Goal: Task Accomplishment & Management: Manage account settings

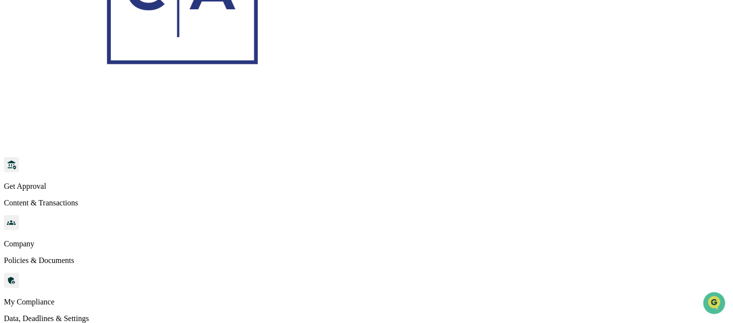
scroll to position [97, 0]
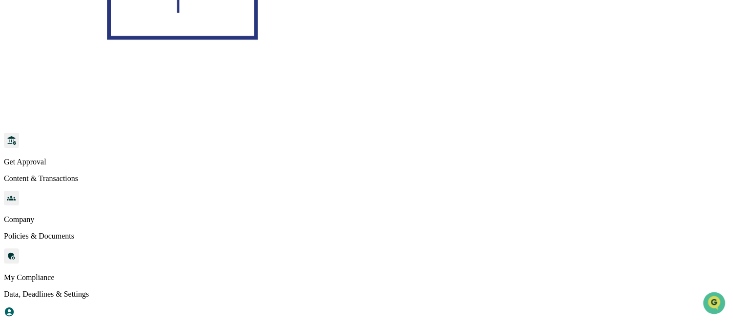
scroll to position [195, 0]
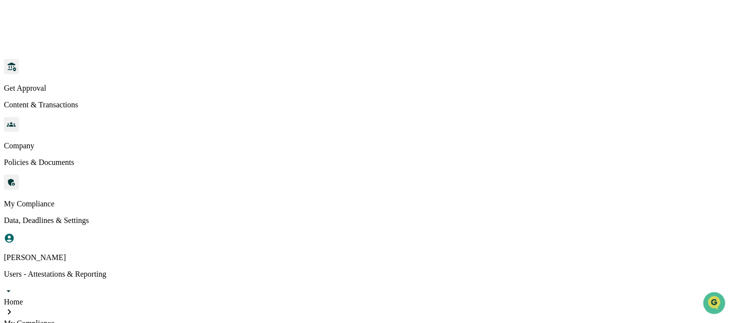
paste input "*******"
type input "*******"
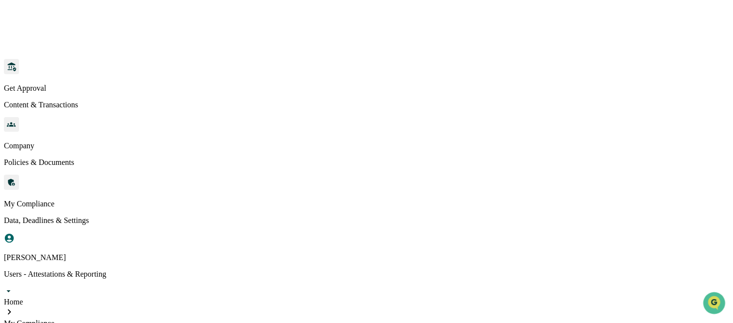
scroll to position [206, 0]
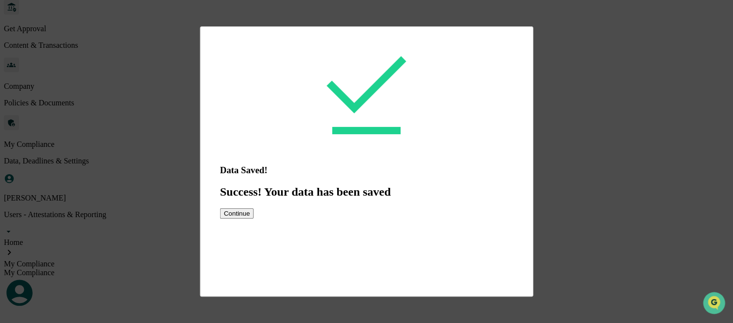
click at [254, 219] on button "Continue" at bounding box center [237, 213] width 34 height 10
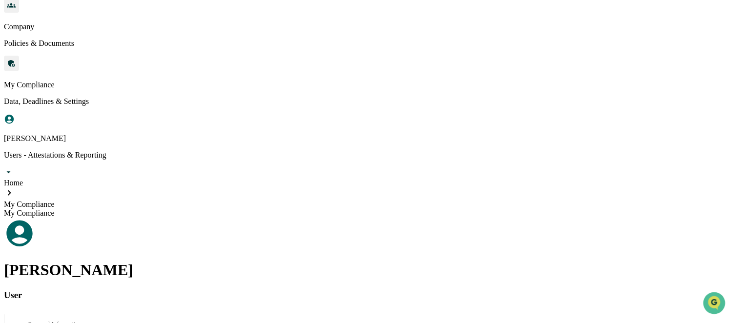
scroll to position [303, 0]
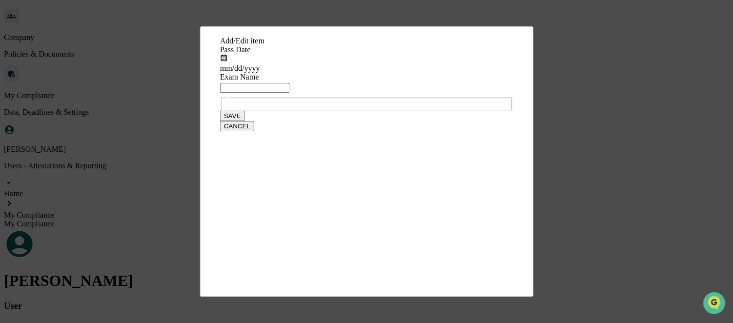
click at [252, 93] on input "text" at bounding box center [254, 88] width 69 height 10
click at [243, 73] on div "mm/dd/yyyy" at bounding box center [366, 68] width 293 height 9
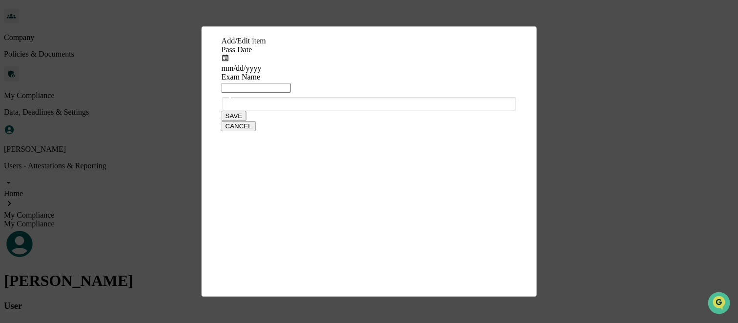
click at [252, 93] on input "text" at bounding box center [254, 88] width 69 height 10
click at [260, 93] on input "**********" at bounding box center [254, 88] width 69 height 10
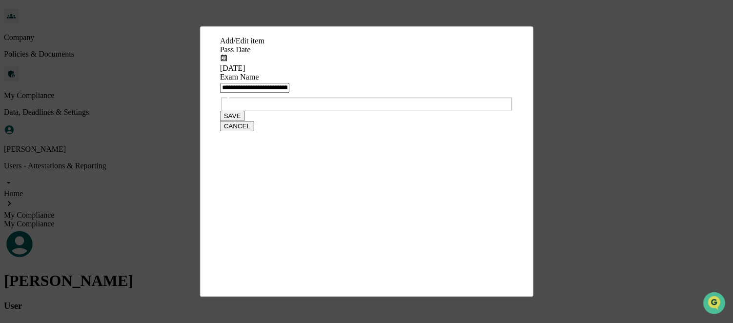
drag, startPoint x: 352, startPoint y: 151, endPoint x: 356, endPoint y: 171, distance: 20.4
click at [289, 93] on input "**********" at bounding box center [254, 88] width 69 height 10
type input "**********"
click at [245, 121] on button "SAVE" at bounding box center [232, 116] width 25 height 10
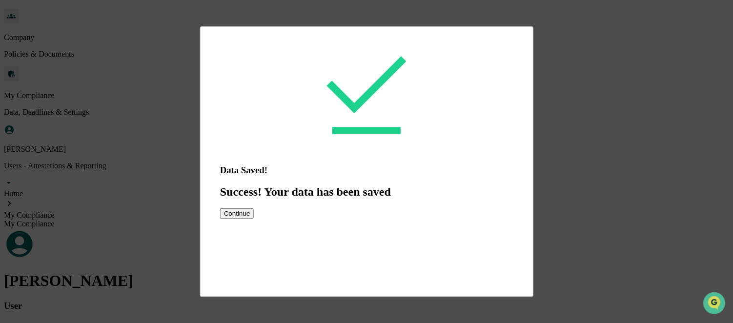
click at [254, 219] on button "Continue" at bounding box center [237, 213] width 34 height 10
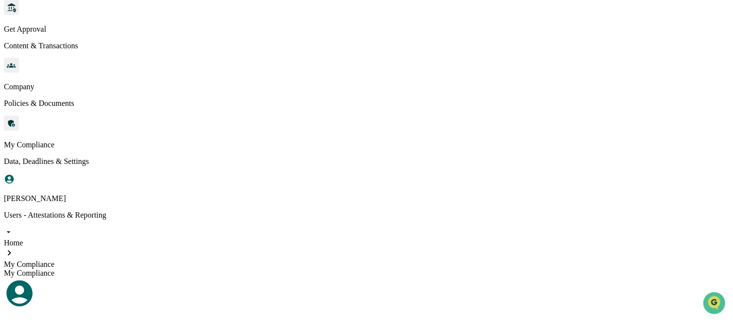
scroll to position [0, 0]
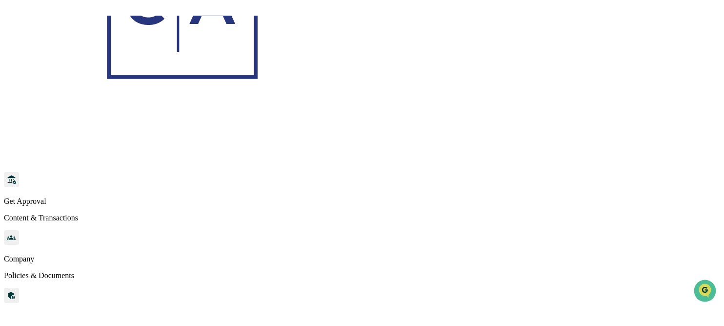
scroll to position [71, 0]
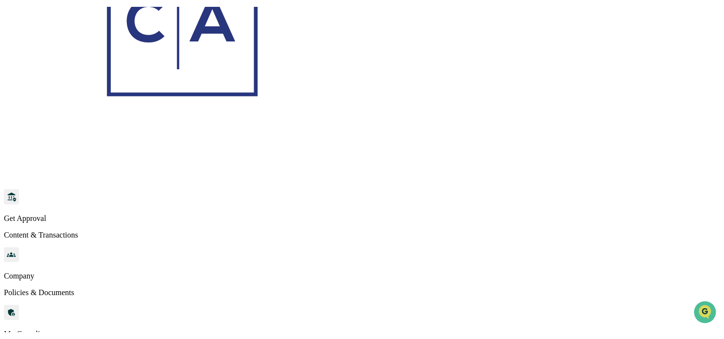
scroll to position [58, 0]
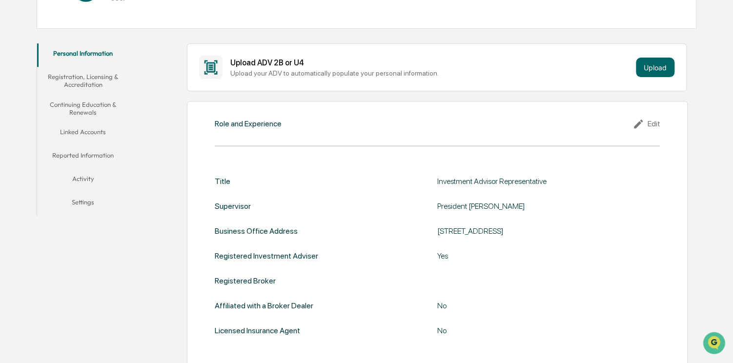
click at [87, 109] on button "Continuing Education & Renewals" at bounding box center [83, 109] width 92 height 28
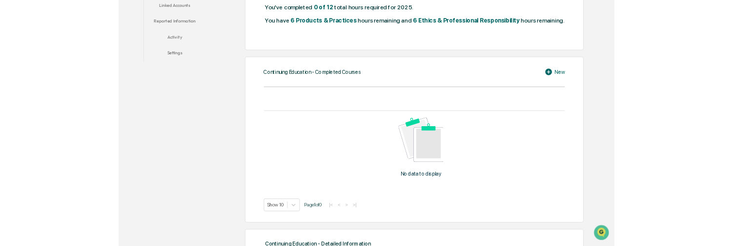
scroll to position [293, 0]
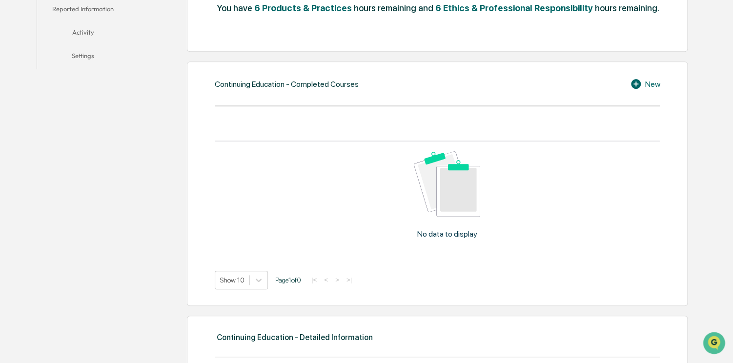
click at [635, 84] on icon at bounding box center [636, 84] width 10 height 10
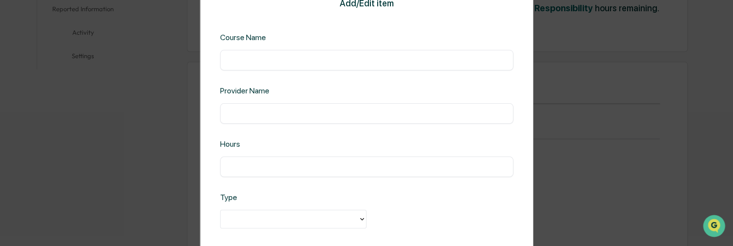
click at [243, 60] on input "text" at bounding box center [366, 60] width 279 height 10
paste input "**********"
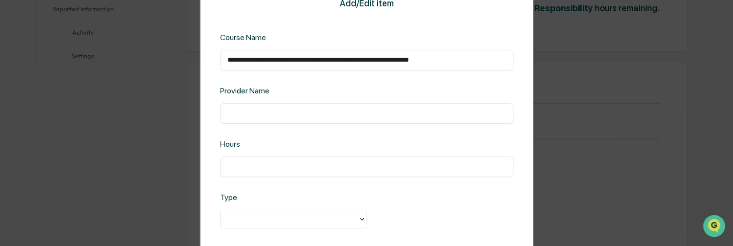
type input "**********"
click at [245, 115] on input "text" at bounding box center [366, 113] width 279 height 10
type input "******"
click at [239, 172] on div "​" at bounding box center [366, 166] width 293 height 21
click at [239, 165] on input "text" at bounding box center [366, 167] width 279 height 10
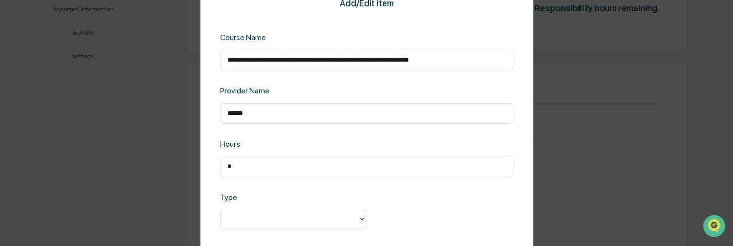
type input "*"
click at [235, 221] on div at bounding box center [290, 218] width 128 height 11
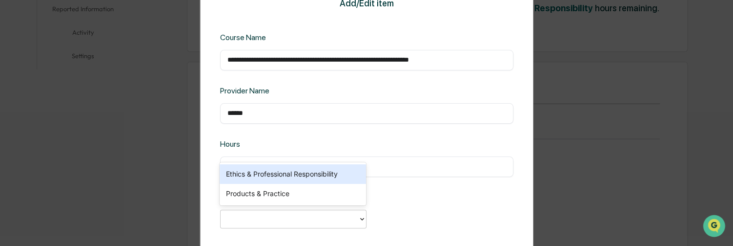
click at [273, 168] on div "Ethics & Professional Responsibility" at bounding box center [293, 174] width 146 height 20
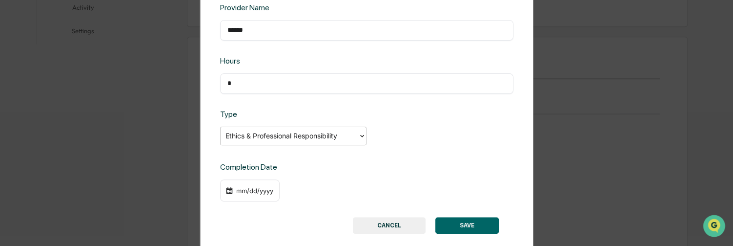
scroll to position [342, 0]
click at [244, 195] on div "mm/dd/yyyy" at bounding box center [250, 190] width 60 height 22
click at [245, 190] on div "mm/dd/yyyy" at bounding box center [254, 190] width 39 height 8
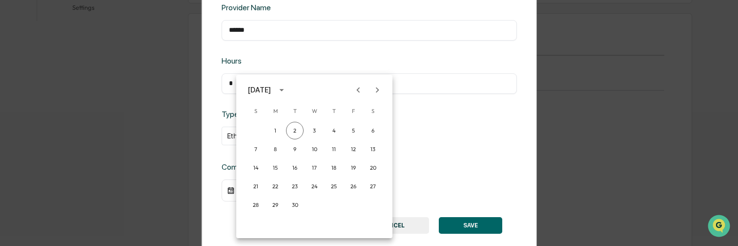
click at [357, 88] on icon "Previous month" at bounding box center [358, 89] width 11 height 11
click at [353, 149] on button "13" at bounding box center [354, 149] width 18 height 18
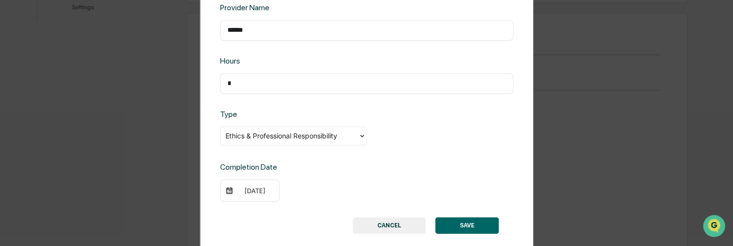
click at [447, 221] on button "SAVE" at bounding box center [466, 225] width 63 height 17
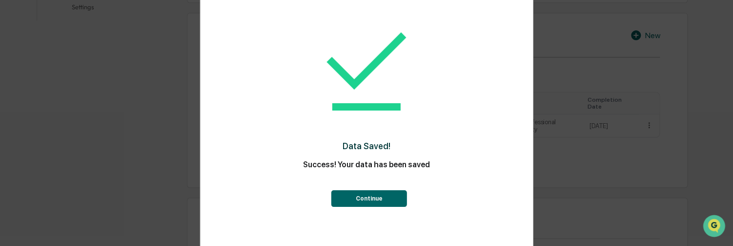
click at [365, 200] on button "Continue" at bounding box center [369, 198] width 76 height 17
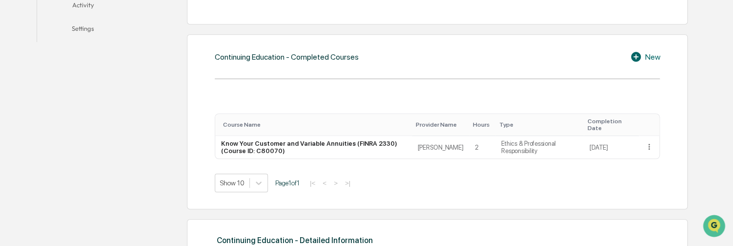
scroll to position [357, 0]
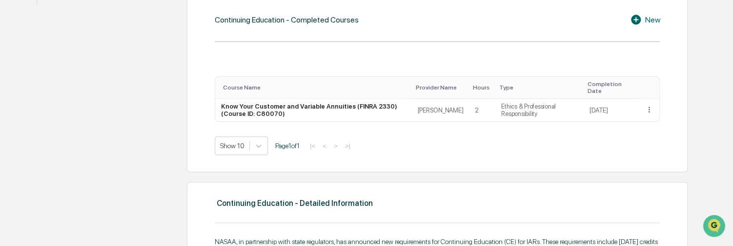
click at [638, 17] on icon at bounding box center [636, 20] width 10 height 10
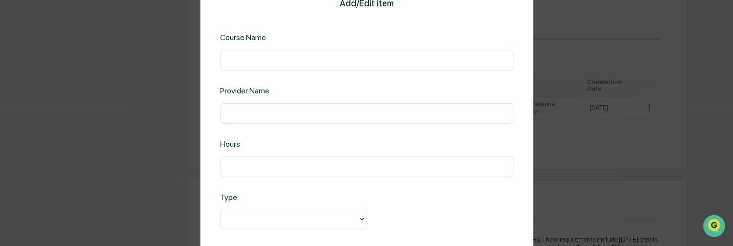
click at [298, 64] on input "text" at bounding box center [366, 60] width 279 height 10
paste input "**********"
type input "**********"
click at [247, 116] on input "text" at bounding box center [366, 113] width 279 height 10
type input "******"
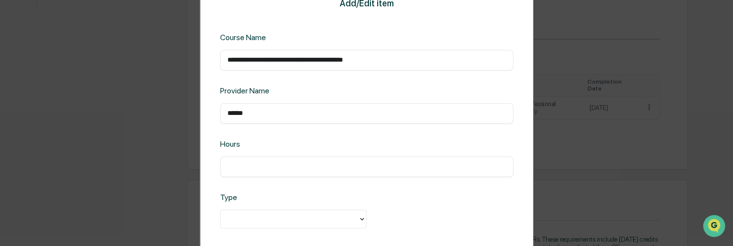
click at [235, 165] on input "text" at bounding box center [366, 167] width 279 height 10
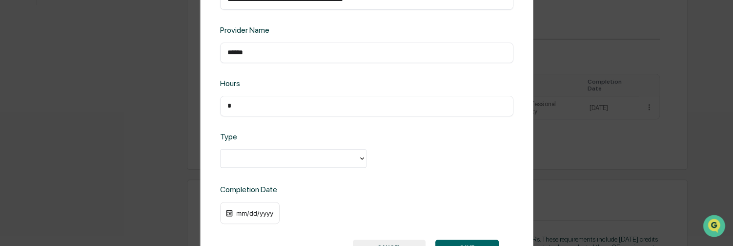
scroll to position [83, 0]
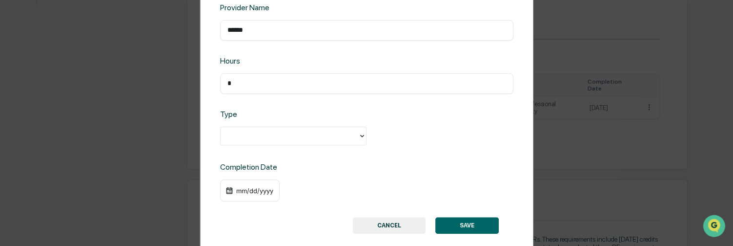
type input "*"
click at [247, 137] on div at bounding box center [290, 135] width 128 height 11
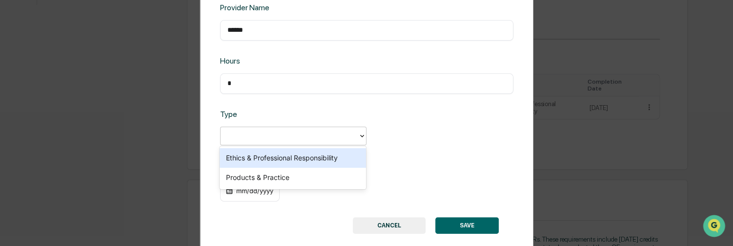
click at [246, 136] on div at bounding box center [290, 135] width 128 height 11
click at [259, 161] on div "Ethics & Professional Responsibility" at bounding box center [293, 158] width 146 height 20
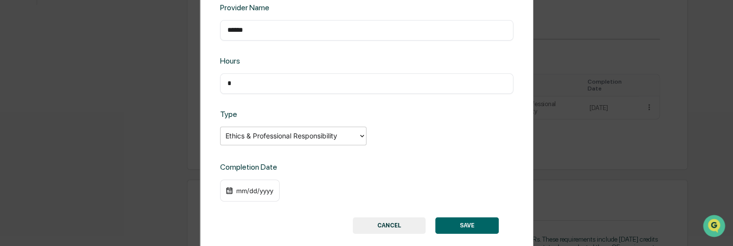
click at [239, 193] on div "mm/dd/yyyy" at bounding box center [254, 190] width 39 height 8
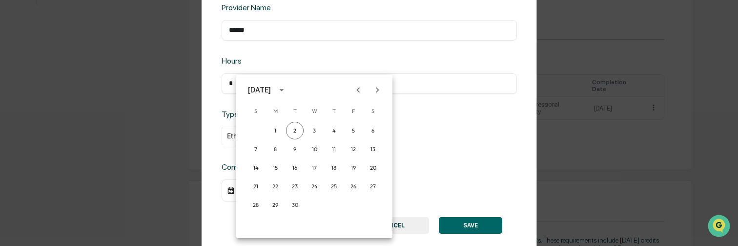
click at [356, 89] on icon "Previous month" at bounding box center [358, 89] width 11 height 11
click at [371, 149] on button "14" at bounding box center [373, 149] width 18 height 18
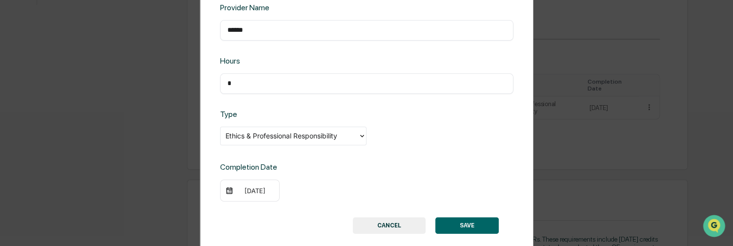
click at [455, 227] on button "SAVE" at bounding box center [466, 225] width 63 height 17
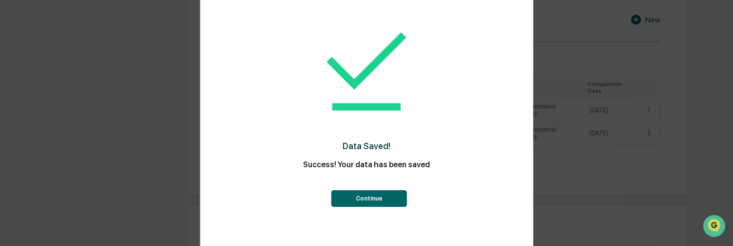
click at [369, 197] on button "Continue" at bounding box center [369, 198] width 76 height 17
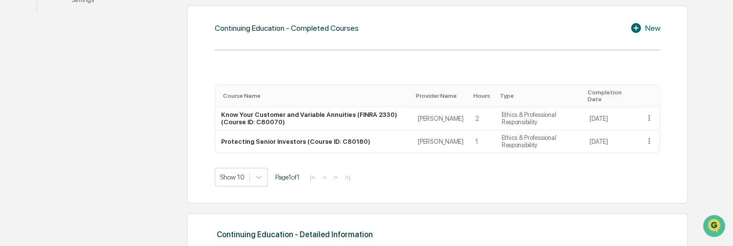
scroll to position [308, 0]
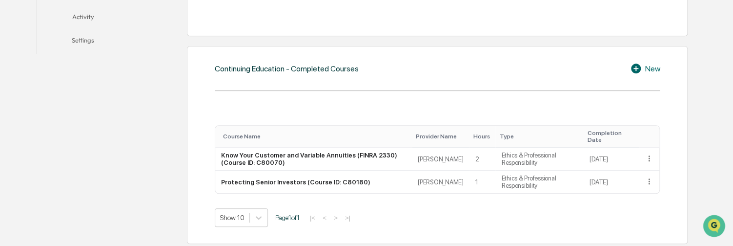
click at [634, 68] on icon at bounding box center [637, 68] width 15 height 12
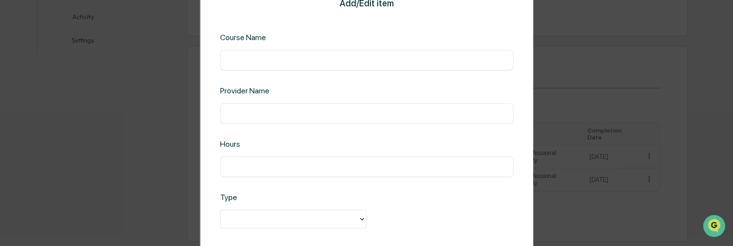
click at [241, 58] on input "text" at bounding box center [366, 60] width 279 height 10
paste input "**********"
type input "**********"
click at [252, 110] on input "text" at bounding box center [366, 113] width 279 height 10
type input "******"
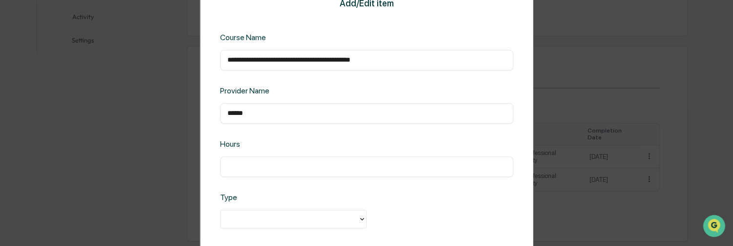
click at [240, 162] on input "text" at bounding box center [366, 167] width 279 height 10
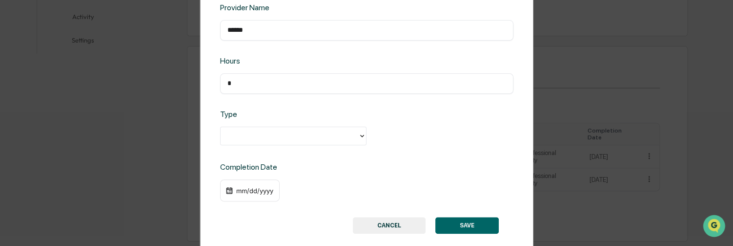
type input "*"
click at [255, 137] on div at bounding box center [290, 135] width 128 height 11
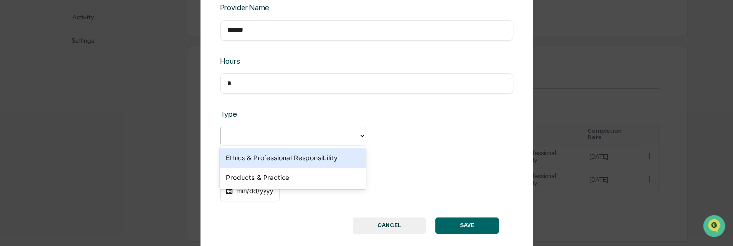
click at [252, 158] on div "Ethics & Professional Responsibility" at bounding box center [293, 158] width 146 height 20
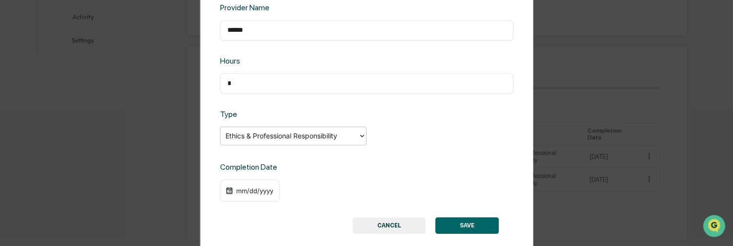
click at [267, 191] on div "mm/dd/yyyy" at bounding box center [254, 190] width 39 height 8
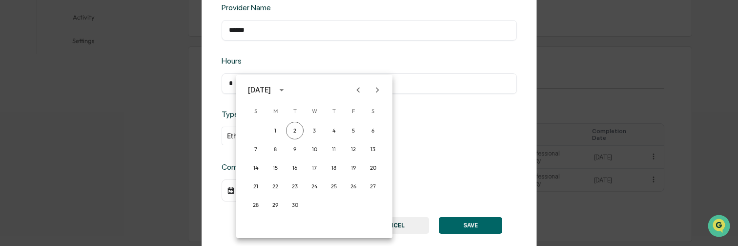
click at [358, 90] on icon "Previous month" at bounding box center [358, 89] width 3 height 5
click at [295, 166] on button "17" at bounding box center [295, 168] width 18 height 18
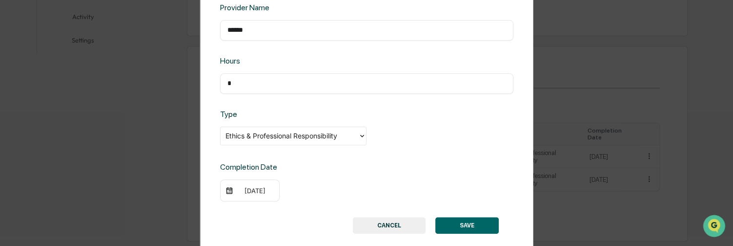
click at [462, 223] on button "SAVE" at bounding box center [466, 225] width 63 height 17
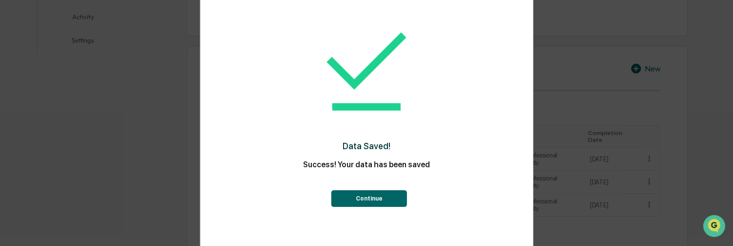
click at [371, 198] on button "Continue" at bounding box center [369, 198] width 76 height 17
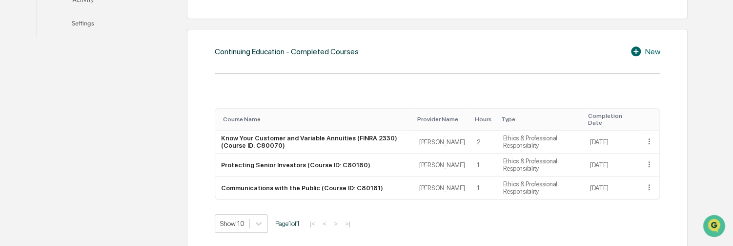
scroll to position [308, 0]
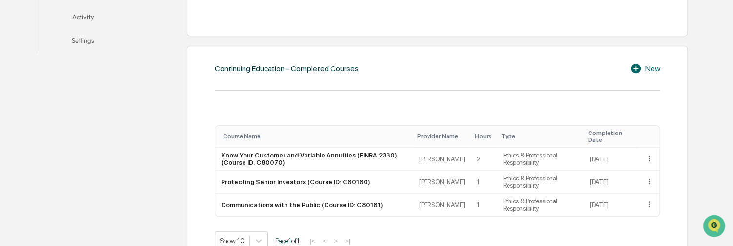
click at [635, 68] on icon at bounding box center [637, 68] width 15 height 12
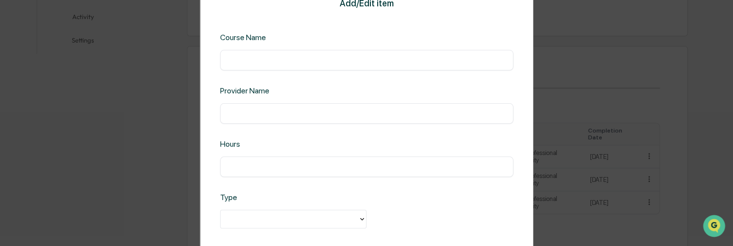
click at [241, 63] on input "text" at bounding box center [366, 60] width 279 height 10
paste input "**********"
type input "**********"
click at [235, 113] on input "text" at bounding box center [366, 113] width 279 height 10
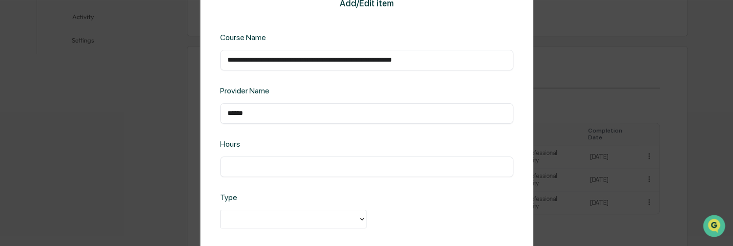
type input "******"
click at [250, 167] on input "text" at bounding box center [366, 167] width 279 height 10
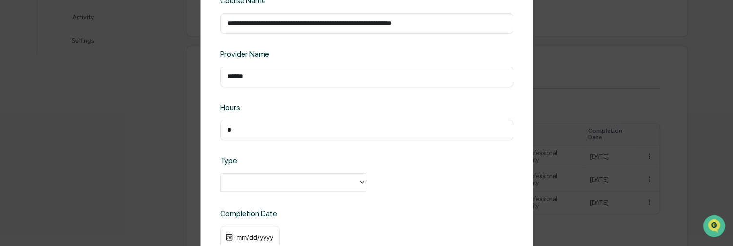
scroll to position [83, 0]
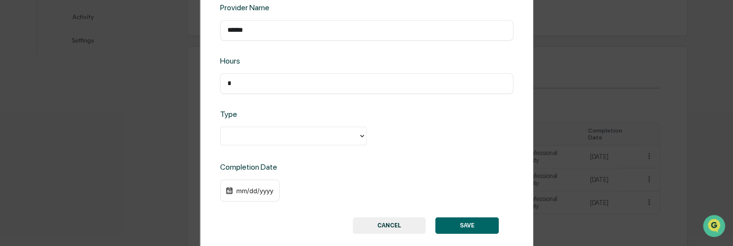
type input "*"
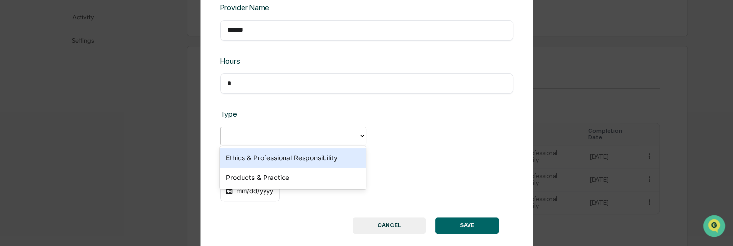
click at [228, 134] on div at bounding box center [290, 135] width 128 height 11
click at [243, 155] on div "Ethics & Professional Responsibility" at bounding box center [293, 158] width 146 height 20
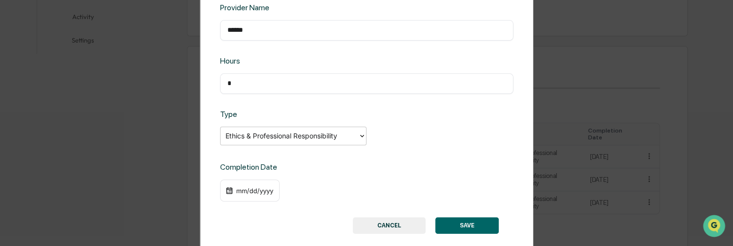
click at [240, 187] on div "mm/dd/yyyy" at bounding box center [254, 190] width 39 height 8
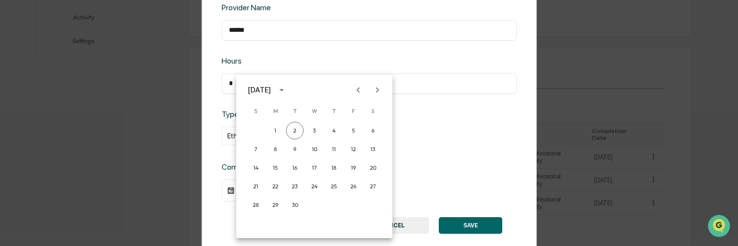
click at [358, 91] on icon "Previous month" at bounding box center [358, 89] width 11 height 11
click at [275, 186] on button "23" at bounding box center [276, 186] width 18 height 18
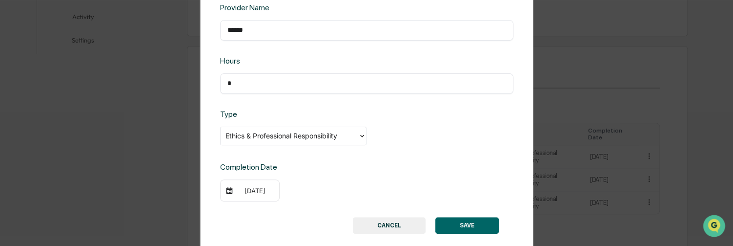
click at [443, 226] on button "SAVE" at bounding box center [466, 225] width 63 height 17
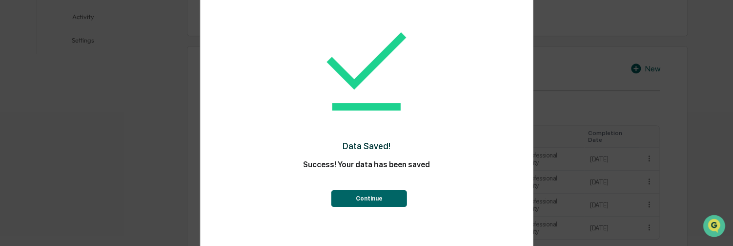
drag, startPoint x: 359, startPoint y: 202, endPoint x: 355, endPoint y: 199, distance: 5.2
click at [357, 200] on button "Continue" at bounding box center [369, 198] width 76 height 17
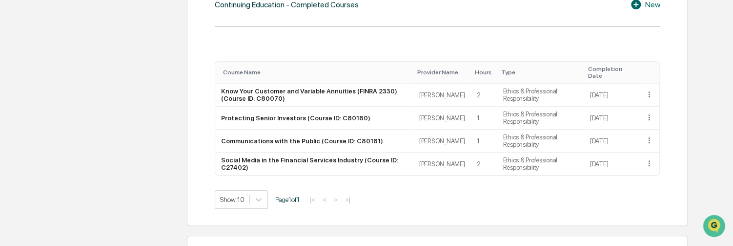
scroll to position [357, 0]
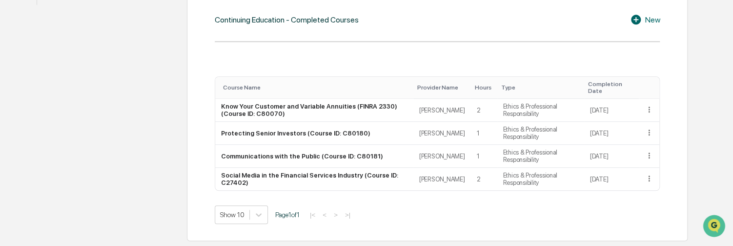
click at [634, 20] on icon at bounding box center [636, 20] width 10 height 10
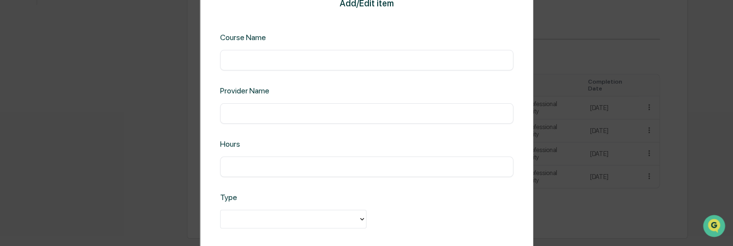
click at [308, 62] on input "text" at bounding box center [366, 60] width 279 height 10
paste input "**********"
type input "**********"
click at [240, 113] on input "text" at bounding box center [366, 113] width 279 height 10
type input "******"
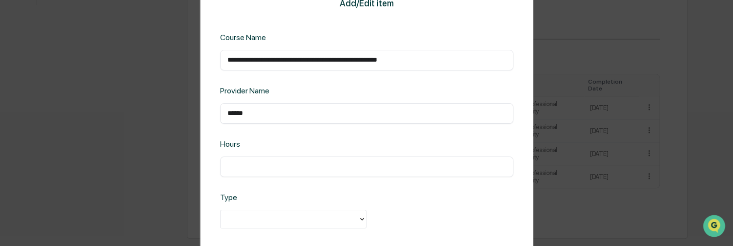
click at [241, 166] on input "text" at bounding box center [366, 167] width 279 height 10
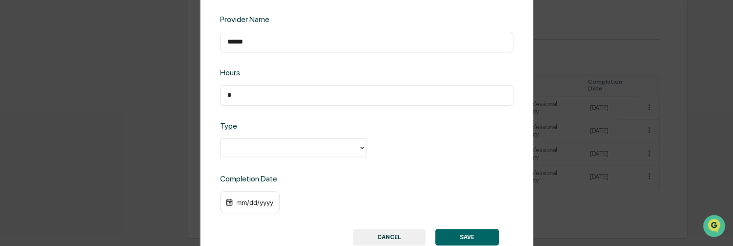
scroll to position [83, 0]
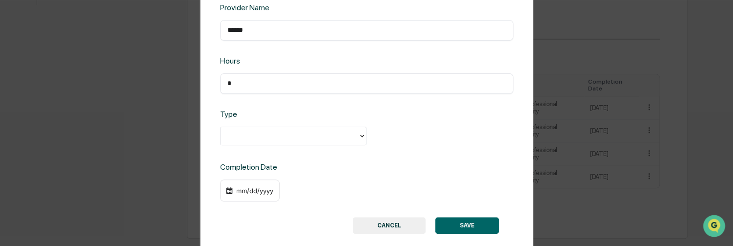
type input "*"
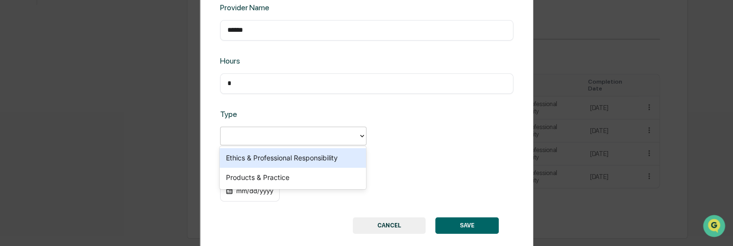
click at [251, 136] on div at bounding box center [290, 135] width 128 height 11
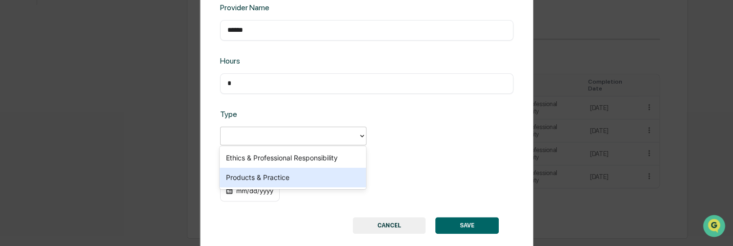
click at [254, 183] on div "Products & Practice" at bounding box center [293, 177] width 146 height 20
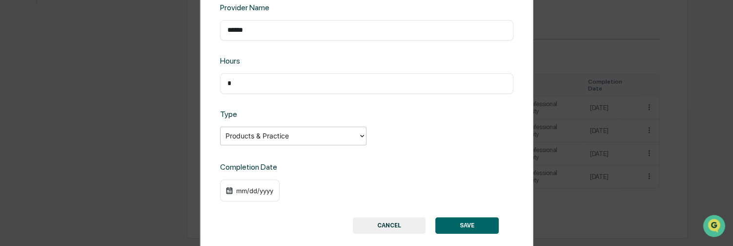
click at [247, 192] on div "mm/dd/yyyy" at bounding box center [254, 190] width 39 height 8
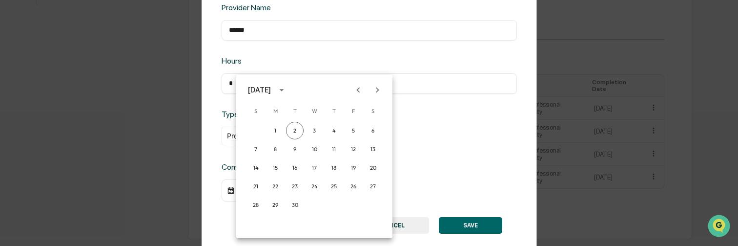
click at [355, 91] on icon "Previous month" at bounding box center [358, 89] width 11 height 11
drag, startPoint x: 315, startPoint y: 185, endPoint x: 399, endPoint y: 194, distance: 84.4
click at [320, 183] on button "25" at bounding box center [315, 186] width 18 height 18
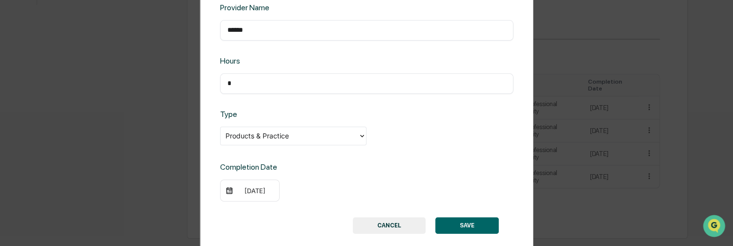
drag, startPoint x: 447, startPoint y: 221, endPoint x: 448, endPoint y: 213, distance: 7.4
click at [447, 220] on button "SAVE" at bounding box center [466, 225] width 63 height 17
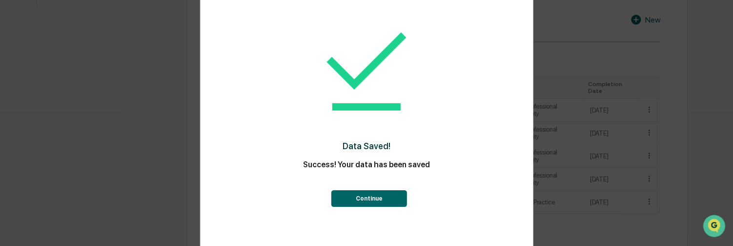
click at [379, 200] on button "Continue" at bounding box center [369, 198] width 76 height 17
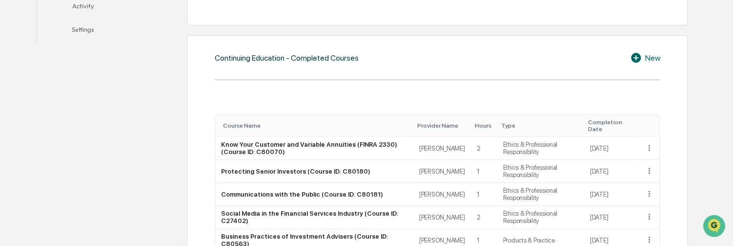
scroll to position [308, 0]
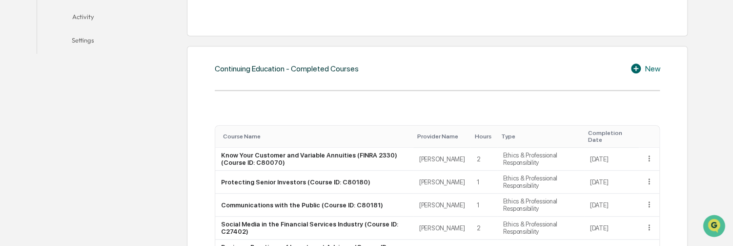
click at [636, 70] on icon at bounding box center [637, 68] width 15 height 12
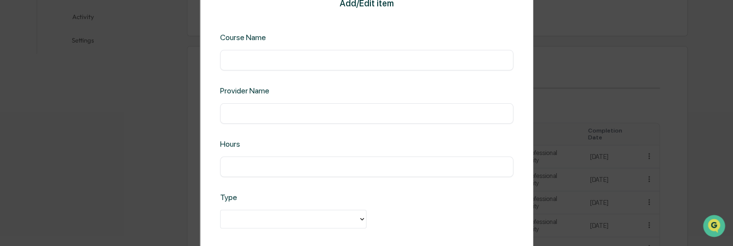
click at [242, 60] on input "text" at bounding box center [366, 60] width 279 height 10
paste input "**********"
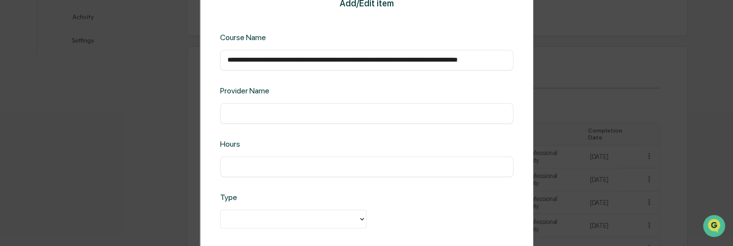
scroll to position [0, 38]
type input "**********"
click at [242, 113] on input "text" at bounding box center [366, 113] width 279 height 10
type input "******"
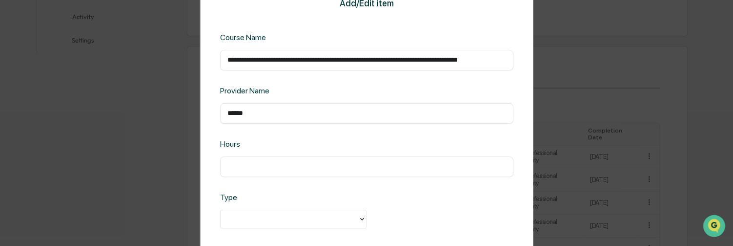
click at [244, 165] on input "text" at bounding box center [366, 167] width 279 height 10
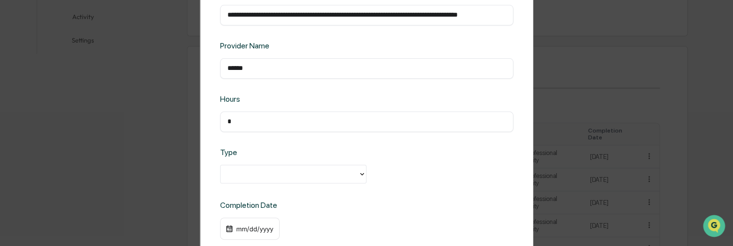
scroll to position [83, 0]
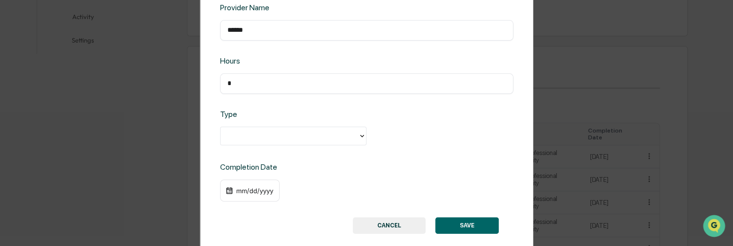
type input "*"
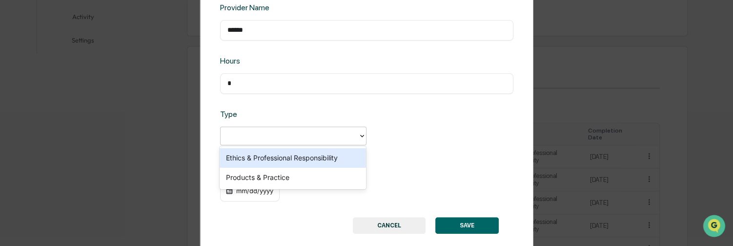
click at [249, 138] on div at bounding box center [290, 135] width 128 height 11
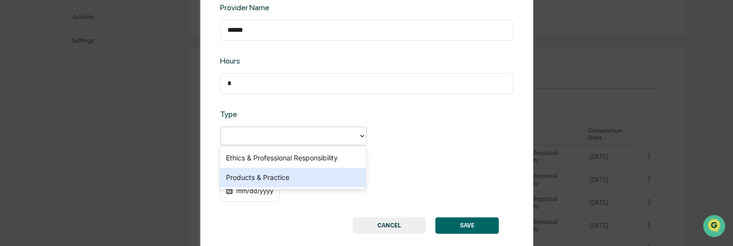
click at [245, 177] on div "Products & Practice" at bounding box center [293, 177] width 146 height 20
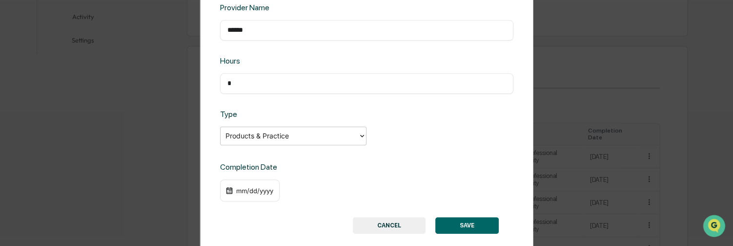
click at [246, 194] on div "mm/dd/yyyy" at bounding box center [250, 190] width 60 height 22
click at [247, 189] on div "mm/dd/yyyy" at bounding box center [254, 190] width 39 height 8
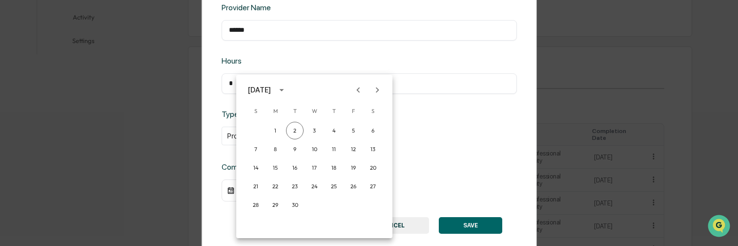
click at [356, 89] on icon "Previous month" at bounding box center [358, 89] width 11 height 11
click at [333, 185] on button "26" at bounding box center [334, 186] width 18 height 18
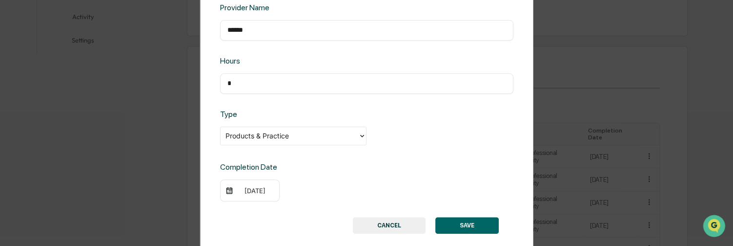
click at [462, 228] on button "SAVE" at bounding box center [466, 225] width 63 height 17
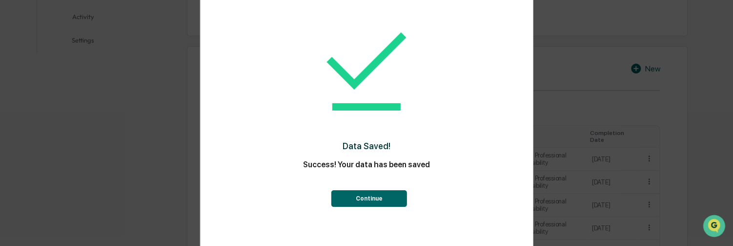
drag, startPoint x: 367, startPoint y: 197, endPoint x: 370, endPoint y: 191, distance: 6.8
click at [367, 197] on button "Continue" at bounding box center [369, 198] width 76 height 17
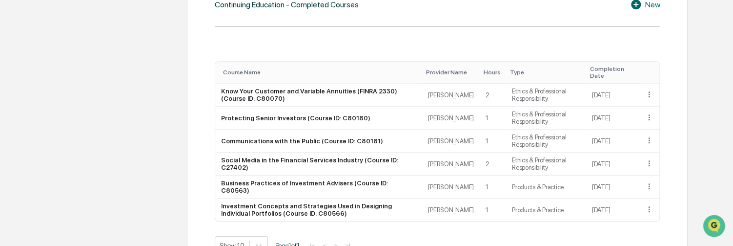
scroll to position [357, 0]
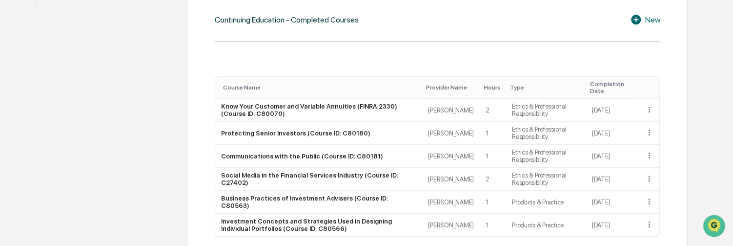
click at [635, 20] on icon at bounding box center [636, 20] width 10 height 10
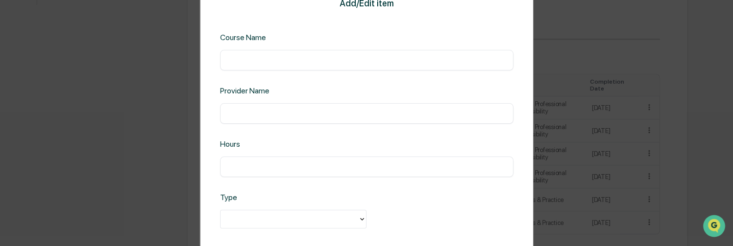
click at [289, 61] on input "text" at bounding box center [366, 60] width 279 height 10
paste input "**********"
type input "**********"
click at [241, 115] on input "text" at bounding box center [366, 113] width 279 height 10
type input "******"
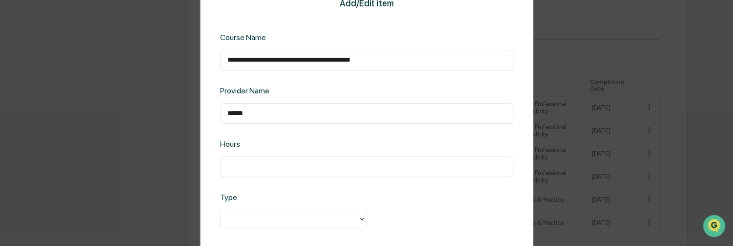
click at [246, 164] on input "text" at bounding box center [366, 167] width 279 height 10
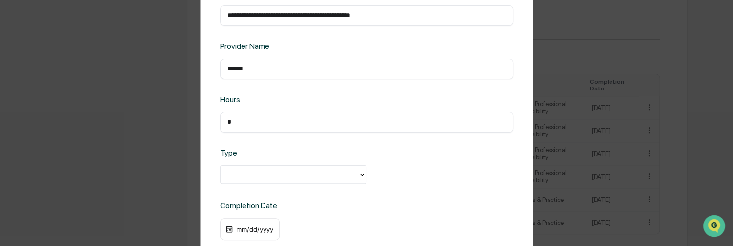
scroll to position [83, 0]
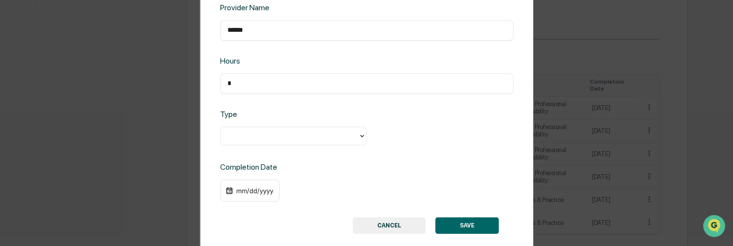
type input "*"
click at [242, 141] on div at bounding box center [290, 135] width 138 height 15
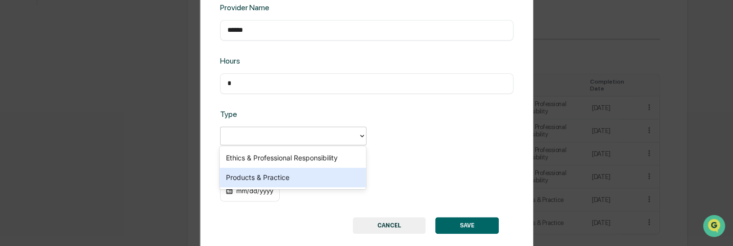
click at [250, 181] on div "Products & Practice" at bounding box center [293, 177] width 146 height 20
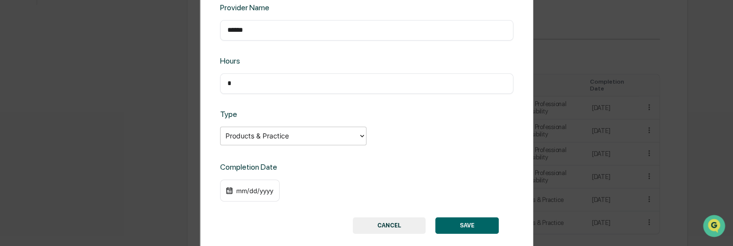
click at [246, 193] on div "mm/dd/yyyy" at bounding box center [254, 190] width 39 height 8
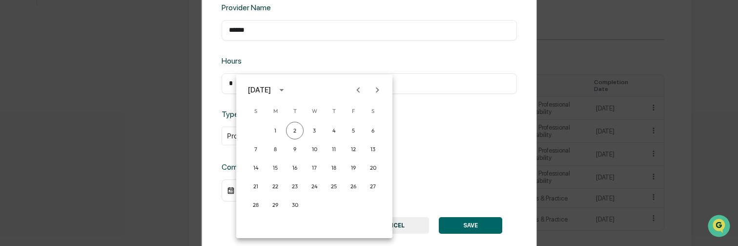
click at [357, 89] on icon "Previous month" at bounding box center [358, 89] width 3 height 5
click at [333, 184] on button "26" at bounding box center [334, 186] width 18 height 18
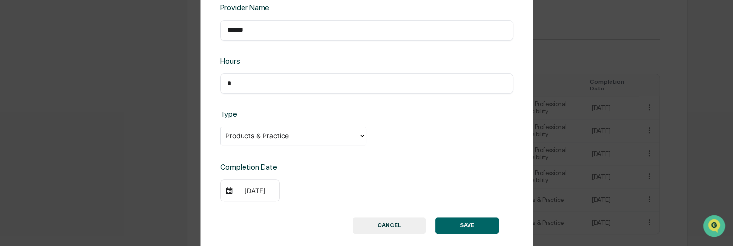
click at [451, 226] on button "SAVE" at bounding box center [466, 225] width 63 height 17
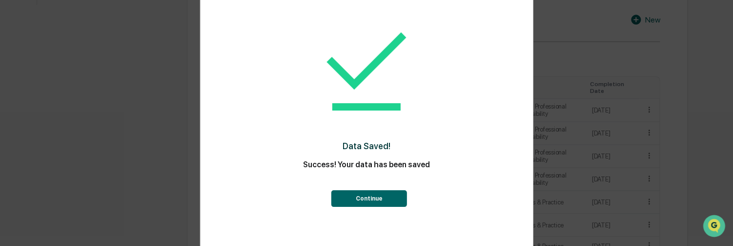
click at [374, 198] on button "Continue" at bounding box center [369, 198] width 76 height 17
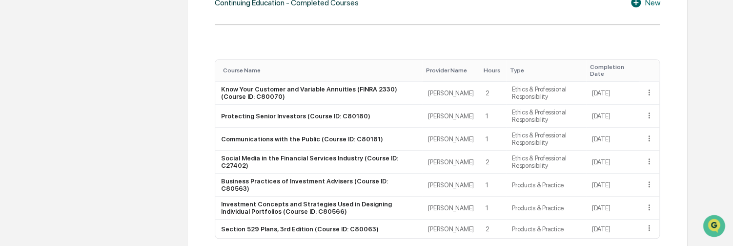
scroll to position [357, 0]
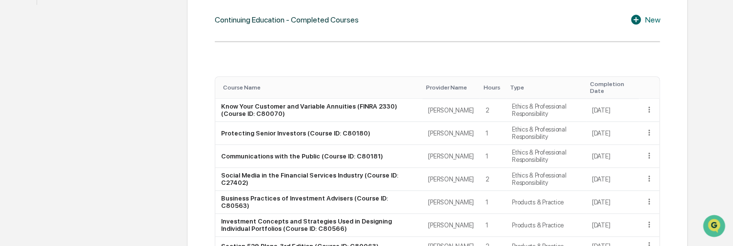
click at [636, 19] on icon at bounding box center [637, 20] width 15 height 12
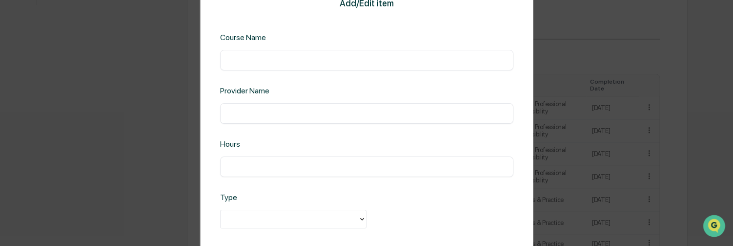
click at [282, 59] on input "text" at bounding box center [366, 60] width 279 height 10
paste input "**********"
type input "**********"
click at [246, 116] on input "text" at bounding box center [366, 113] width 279 height 10
type input "******"
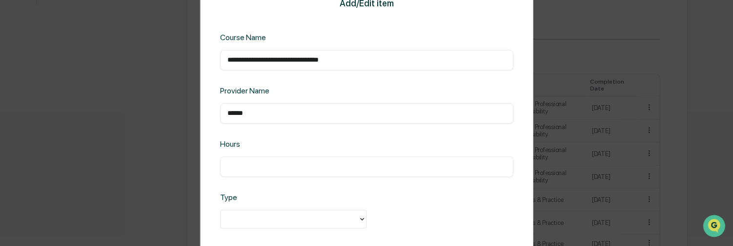
click at [234, 164] on input "text" at bounding box center [366, 167] width 279 height 10
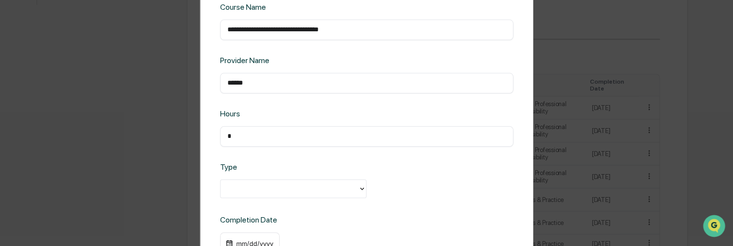
scroll to position [83, 0]
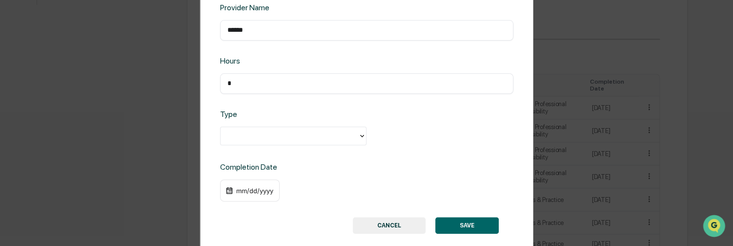
type input "*"
click at [245, 135] on div at bounding box center [290, 135] width 128 height 11
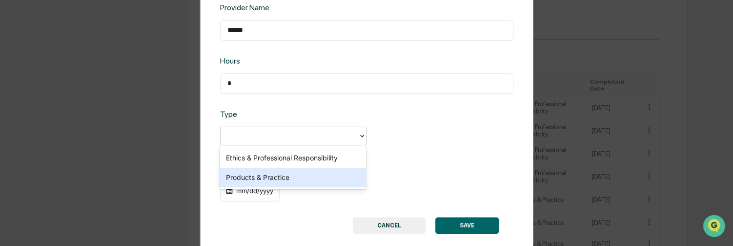
click at [248, 177] on div "Products & Practice" at bounding box center [293, 177] width 146 height 20
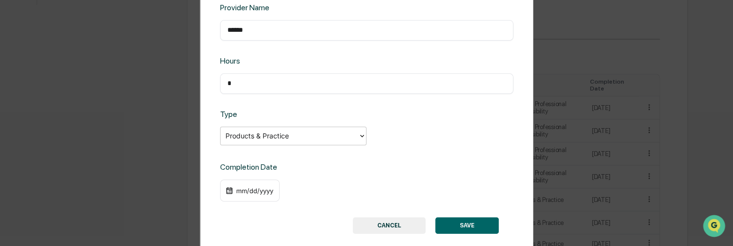
click at [246, 193] on div "mm/dd/yyyy" at bounding box center [254, 190] width 39 height 8
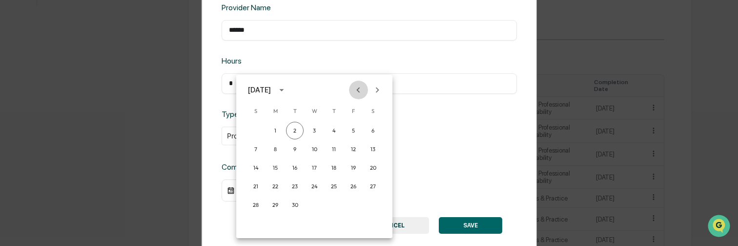
click at [356, 90] on icon "Previous month" at bounding box center [358, 89] width 11 height 11
drag, startPoint x: 312, startPoint y: 129, endPoint x: 406, endPoint y: 201, distance: 117.6
click at [312, 129] on button "2" at bounding box center [315, 131] width 18 height 18
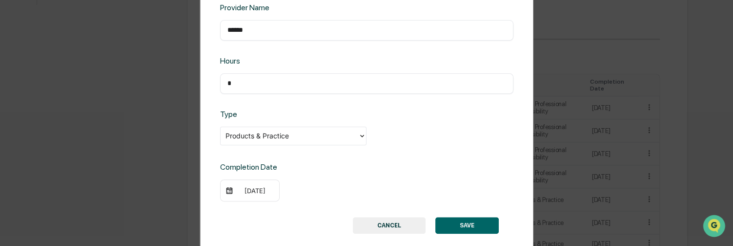
click at [461, 224] on button "SAVE" at bounding box center [466, 225] width 63 height 17
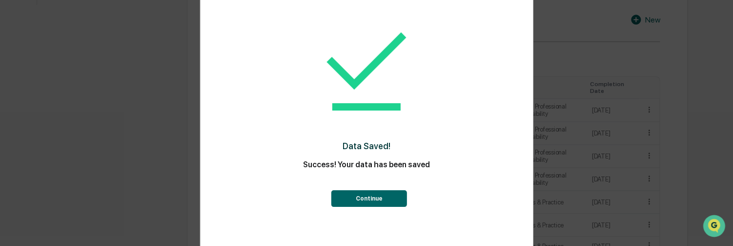
click at [379, 196] on button "Continue" at bounding box center [369, 198] width 76 height 17
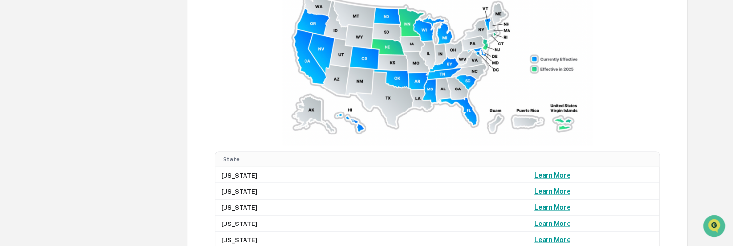
scroll to position [894, 0]
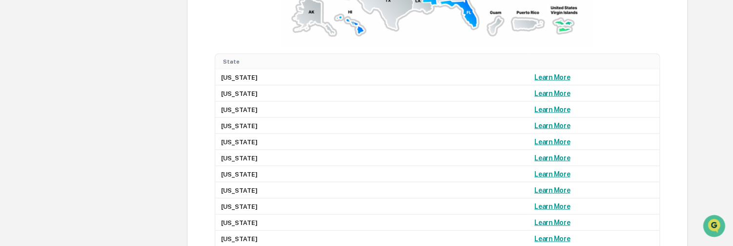
click at [534, 129] on link "Learn More" at bounding box center [552, 125] width 36 height 8
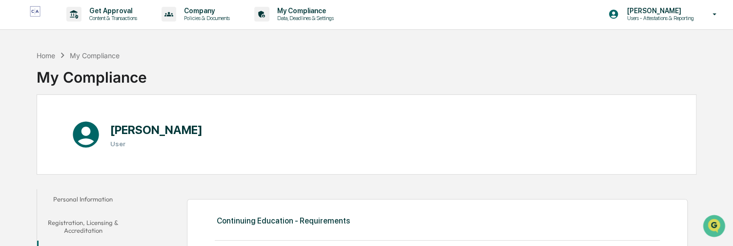
scroll to position [0, 0]
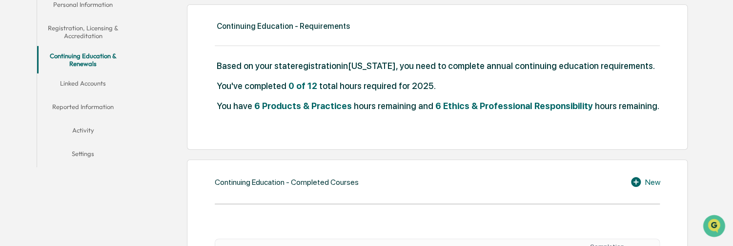
click at [85, 85] on button "Linked Accounts" at bounding box center [83, 84] width 92 height 23
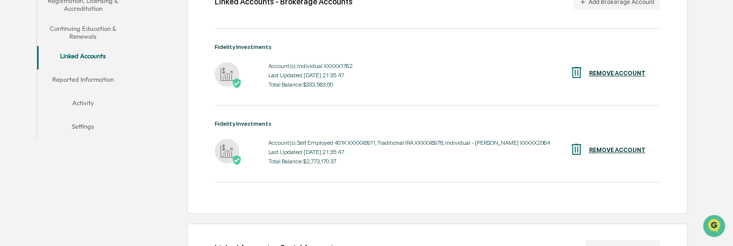
scroll to position [303, 0]
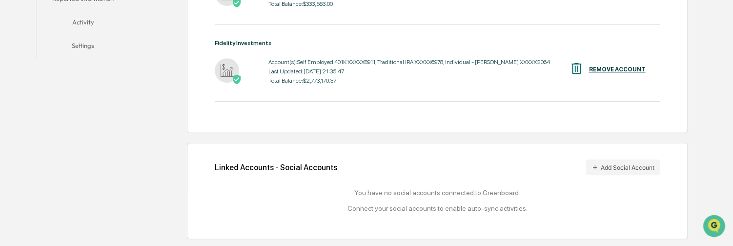
click at [594, 168] on icon at bounding box center [595, 167] width 4 height 4
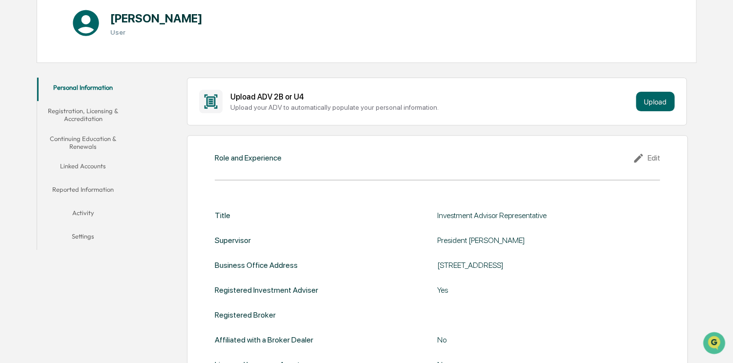
scroll to position [37, 0]
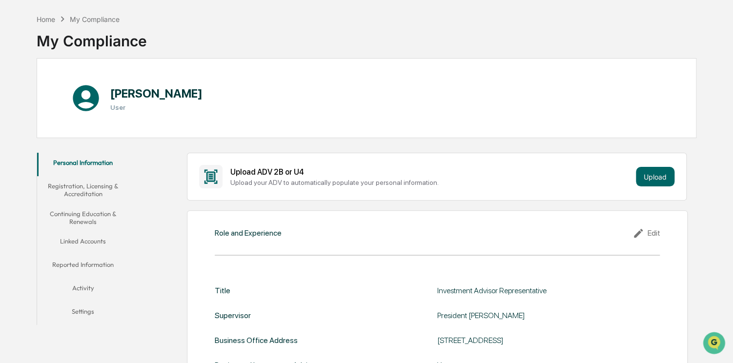
click at [84, 221] on button "Continuing Education & Renewals" at bounding box center [83, 218] width 92 height 28
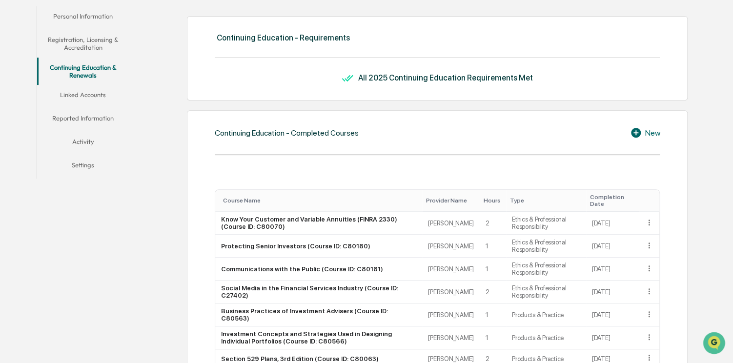
click at [93, 95] on button "Linked Accounts" at bounding box center [83, 96] width 92 height 23
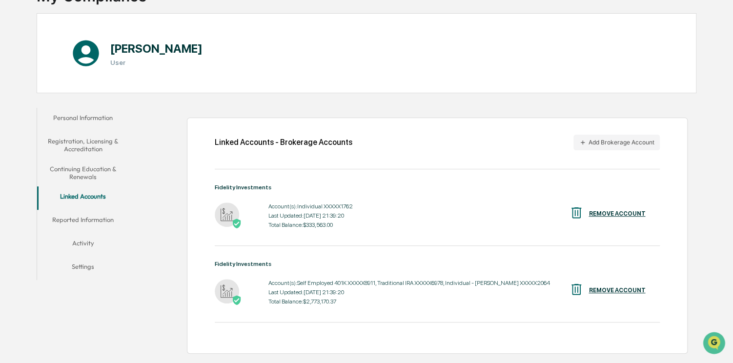
scroll to position [172, 0]
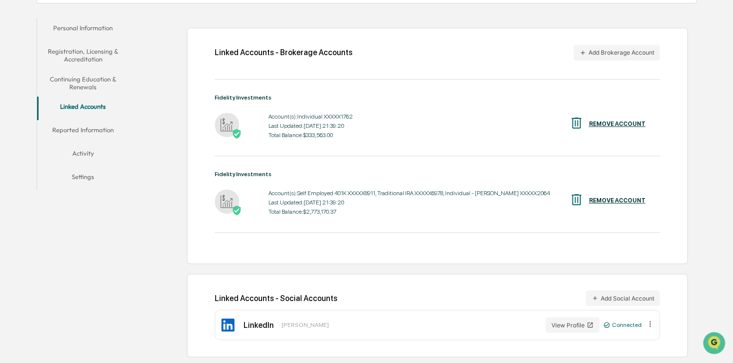
click at [95, 129] on button "Reported Information" at bounding box center [83, 131] width 92 height 23
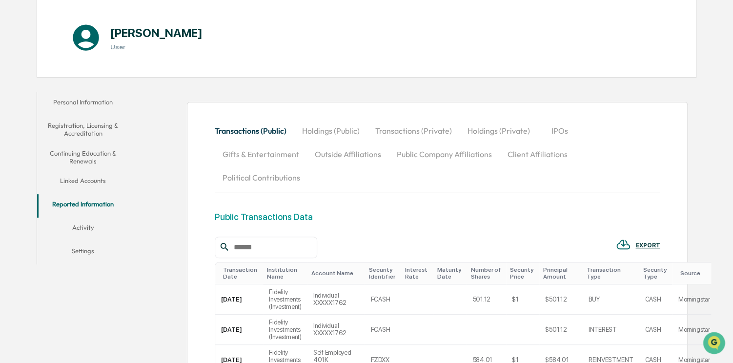
click at [82, 229] on button "Activity" at bounding box center [83, 229] width 92 height 23
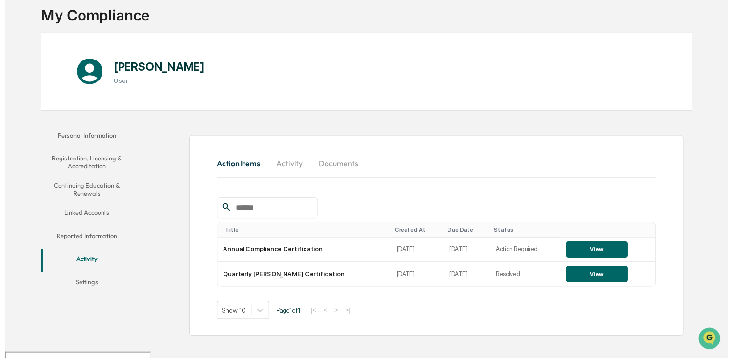
scroll to position [46, 0]
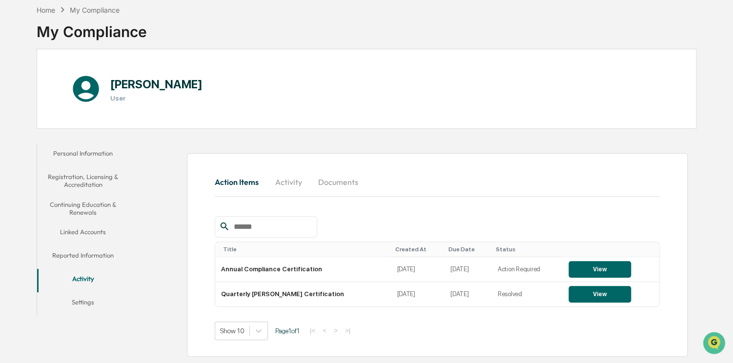
click at [586, 266] on button "View" at bounding box center [600, 269] width 62 height 17
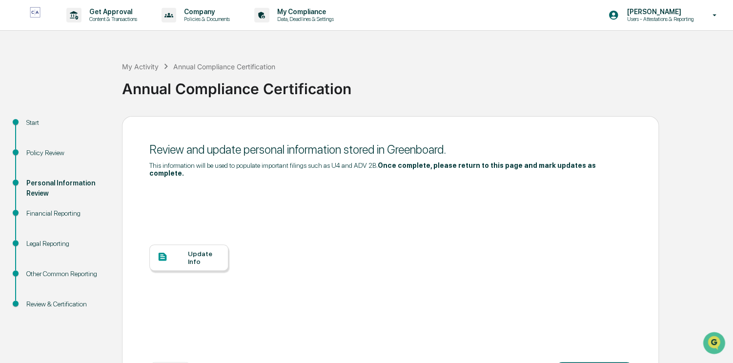
click at [197, 250] on div "Update Info" at bounding box center [204, 258] width 33 height 16
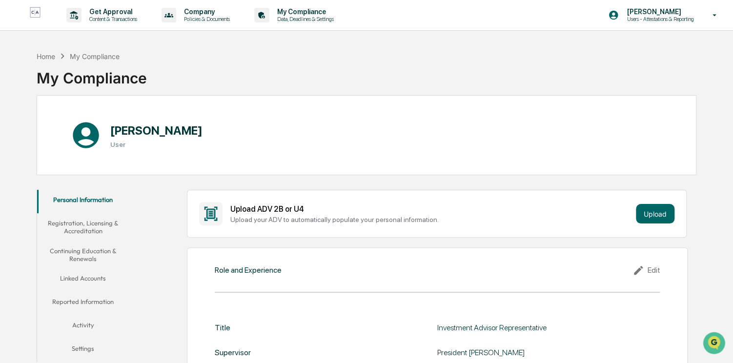
click at [90, 228] on button "Registration, Licensing & Accreditation" at bounding box center [83, 227] width 92 height 28
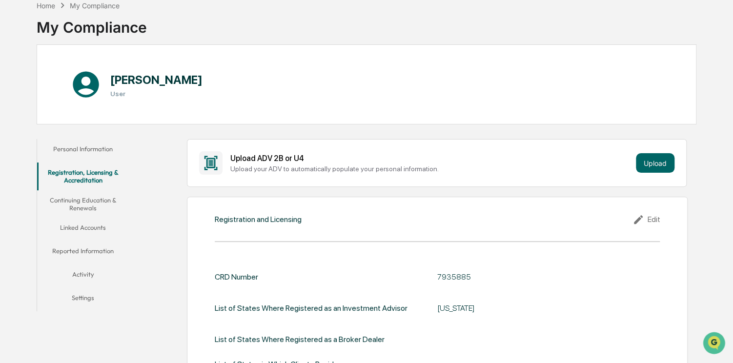
scroll to position [146, 0]
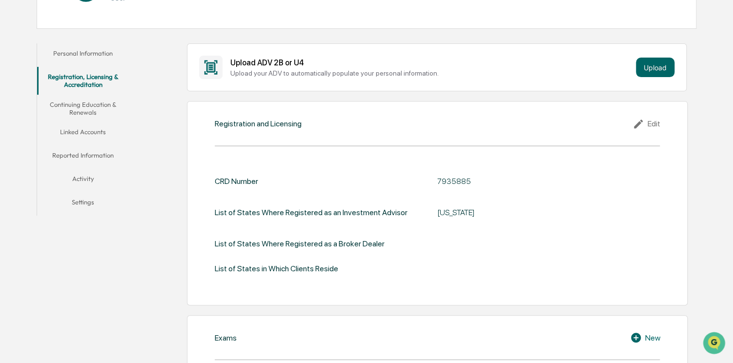
click at [89, 112] on button "Continuing Education & Renewals" at bounding box center [83, 109] width 92 height 28
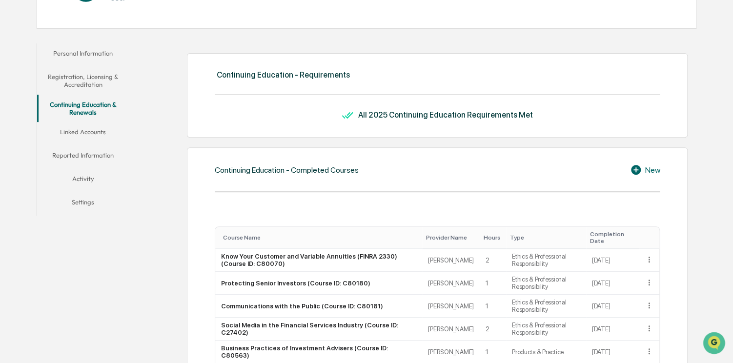
click at [88, 136] on button "Linked Accounts" at bounding box center [83, 133] width 92 height 23
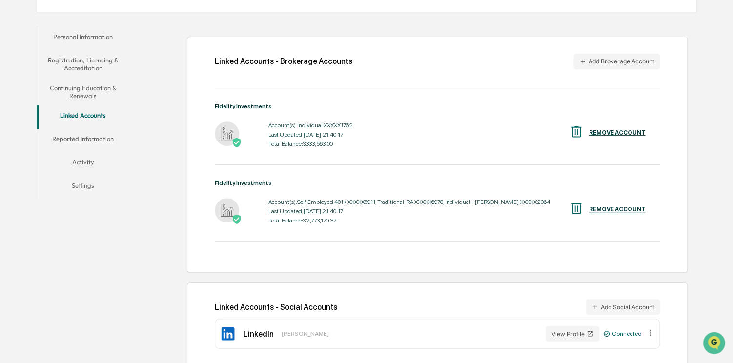
scroll to position [172, 0]
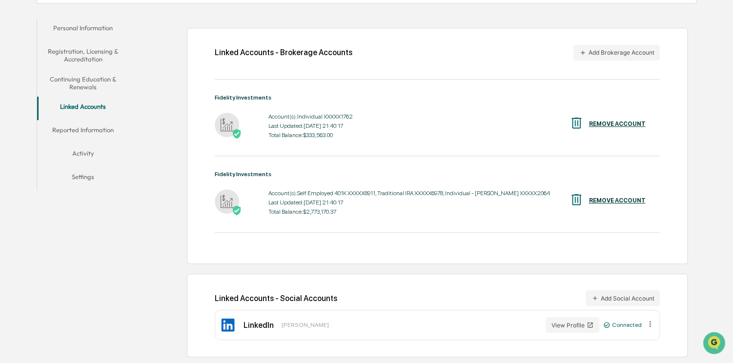
click at [95, 125] on button "Reported Information" at bounding box center [83, 131] width 92 height 23
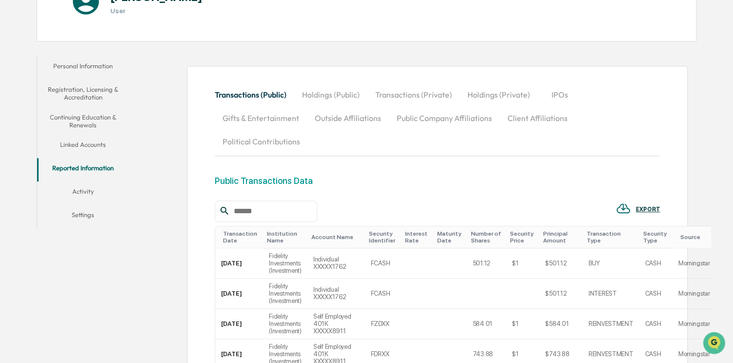
scroll to position [96, 0]
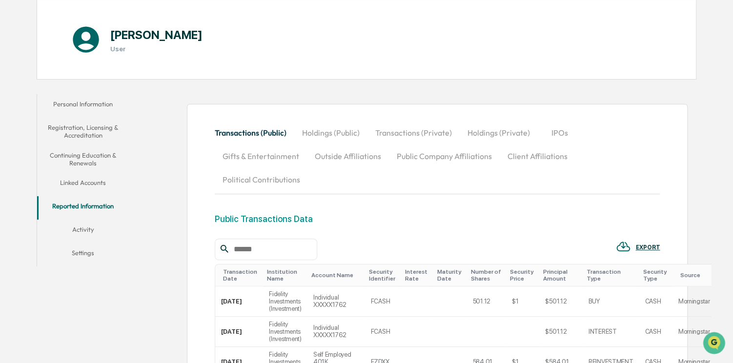
click at [95, 228] on button "Activity" at bounding box center [83, 231] width 92 height 23
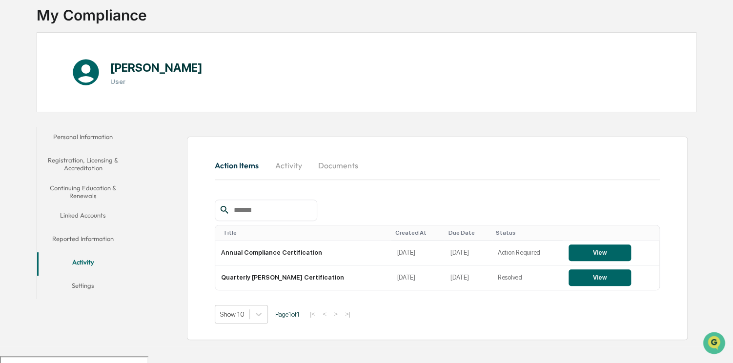
scroll to position [46, 0]
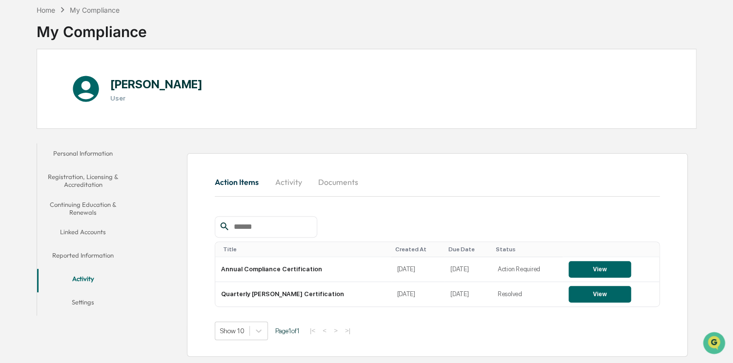
click at [78, 302] on button "Settings" at bounding box center [83, 303] width 92 height 23
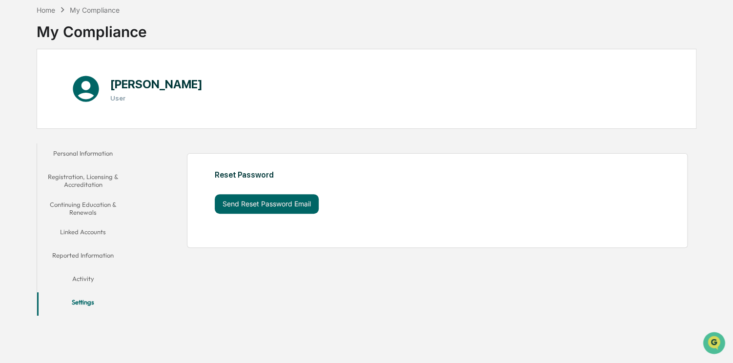
click at [91, 279] on button "Activity" at bounding box center [83, 280] width 92 height 23
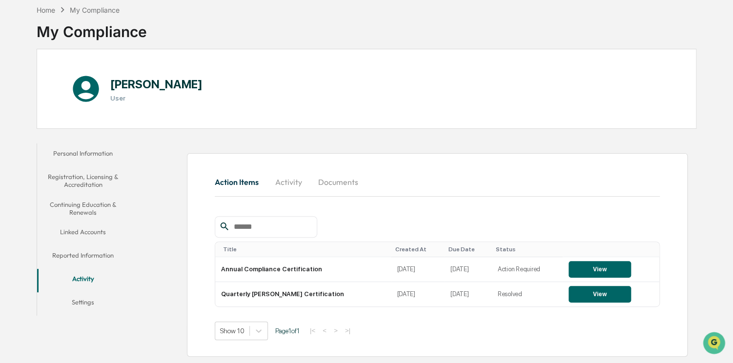
click at [289, 183] on button "Activity" at bounding box center [289, 181] width 44 height 23
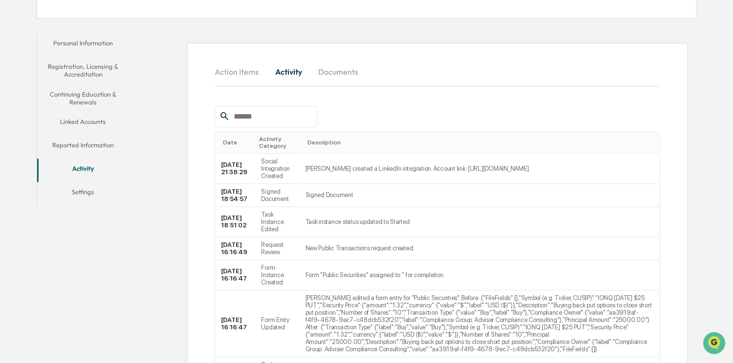
scroll to position [148, 0]
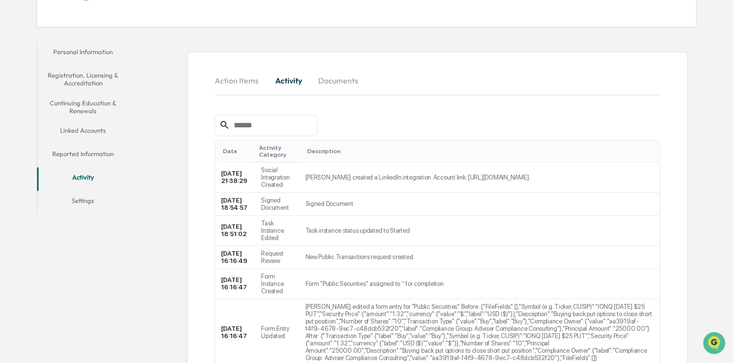
click at [328, 84] on button "Documents" at bounding box center [338, 80] width 56 height 23
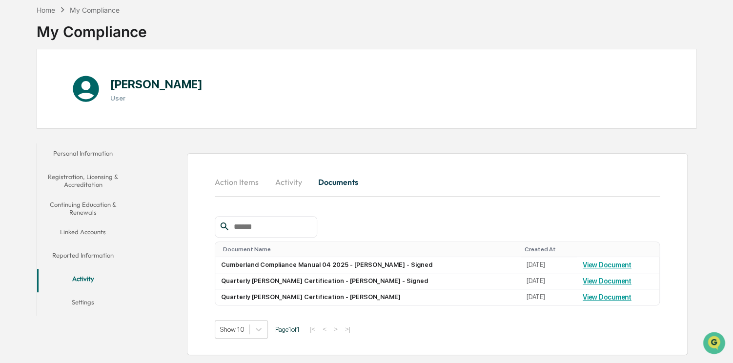
scroll to position [0, 0]
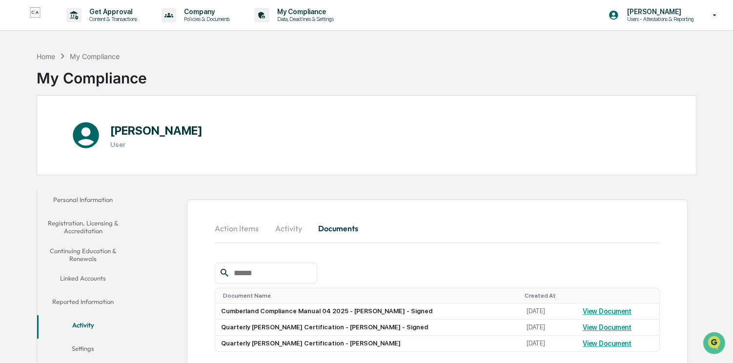
click at [100, 302] on button "Reported Information" at bounding box center [83, 303] width 92 height 23
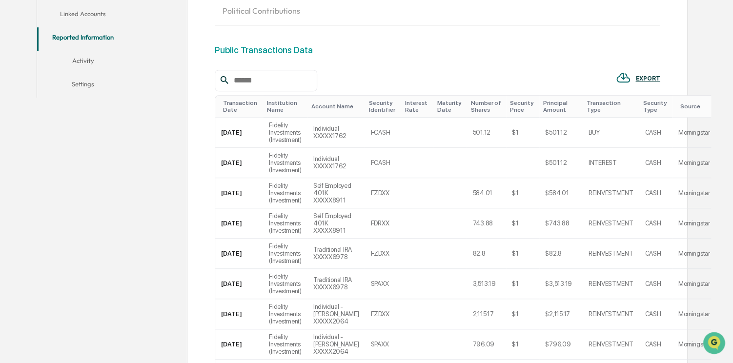
scroll to position [146, 0]
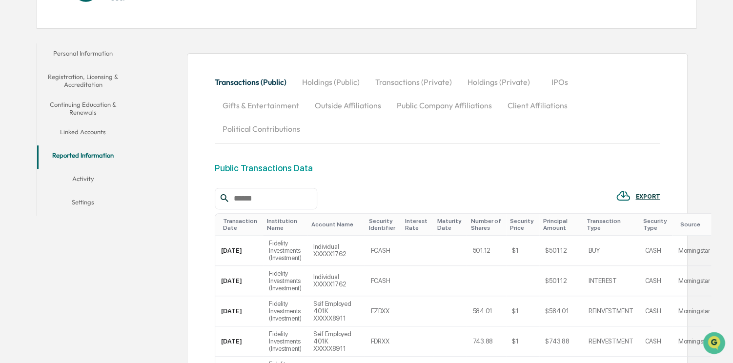
click at [83, 176] on button "Activity" at bounding box center [83, 180] width 92 height 23
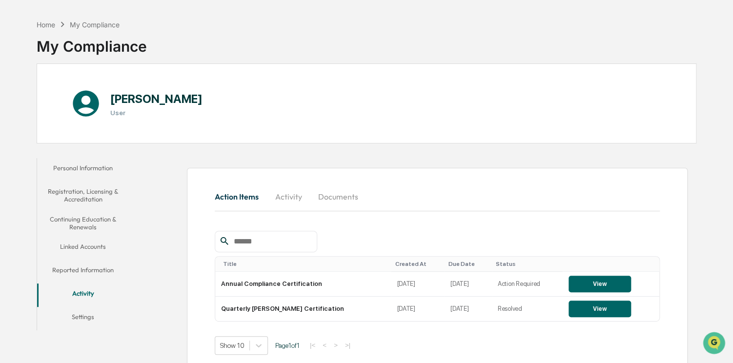
scroll to position [46, 0]
